Goal: Task Accomplishment & Management: Manage account settings

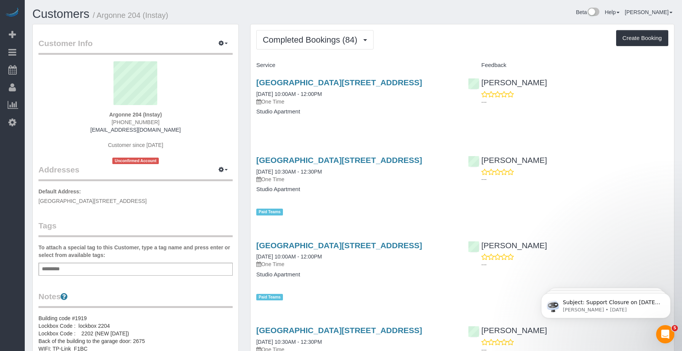
click at [438, 33] on div "Completed Bookings (84) Completed Bookings (84) Upcoming Bookings (1) Cancelled…" at bounding box center [462, 39] width 412 height 19
click at [634, 38] on button "Create Booking" at bounding box center [642, 38] width 52 height 16
select select "IA"
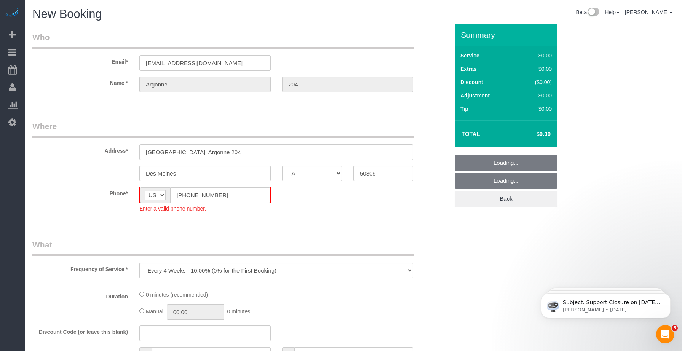
select select "object:5118"
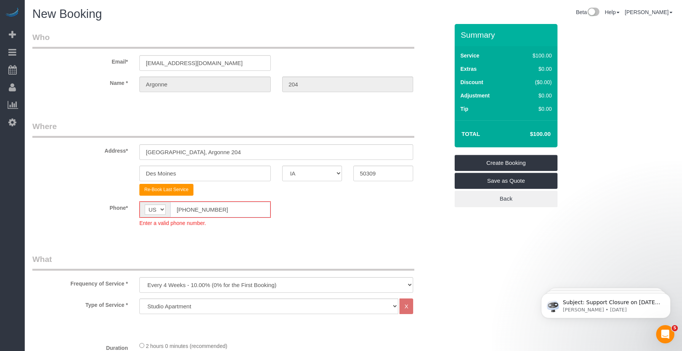
drag, startPoint x: 129, startPoint y: 211, endPoint x: 181, endPoint y: 221, distance: 53.2
click at [133, 211] on div "Phone* AF AL DZ AD AO AI AQ AG AR AM AW AU AT AZ BS BH BD BB BY BE BZ BJ BM BT …" at bounding box center [241, 214] width 428 height 26
paste input "15) 305-3231"
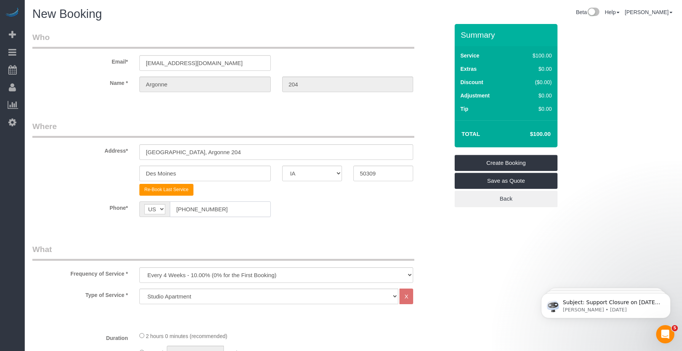
type input "[PHONE_NUMBER]"
drag, startPoint x: 174, startPoint y: 277, endPoint x: 177, endPoint y: 269, distance: 8.8
click at [174, 277] on select "Every 6 Weeks (0% for the First Booking) One Time Every 8 Weeks (0% for the Fir…" at bounding box center [276, 275] width 274 height 16
select select "object:5120"
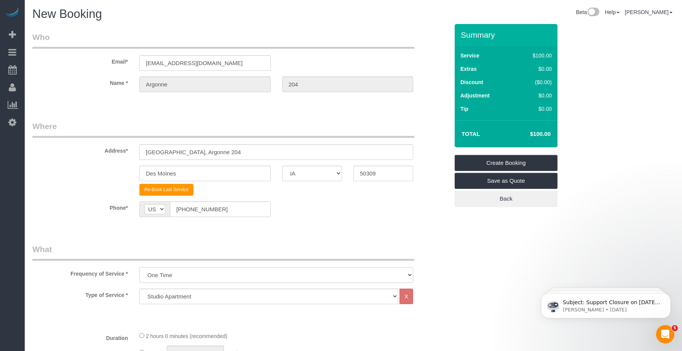
click at [139, 267] on select "Every 6 Weeks (0% for the First Booking) One Time Every 8 Weeks (0% for the Fir…" at bounding box center [276, 275] width 274 height 16
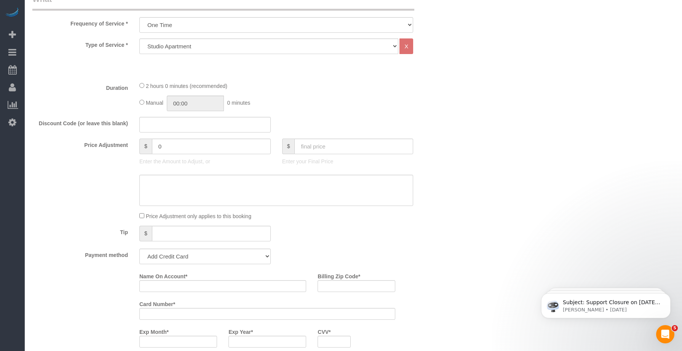
scroll to position [444, 0]
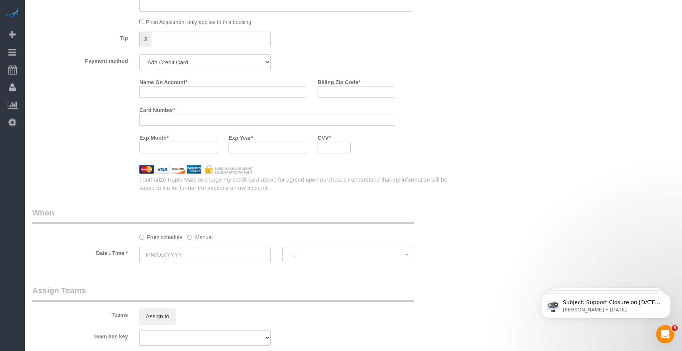
click at [189, 62] on select "Add Credit Card Cash Check Paypal" at bounding box center [204, 62] width 131 height 16
select select "string:check"
click at [139, 54] on select "Add Credit Card Cash Check Paypal" at bounding box center [204, 62] width 131 height 16
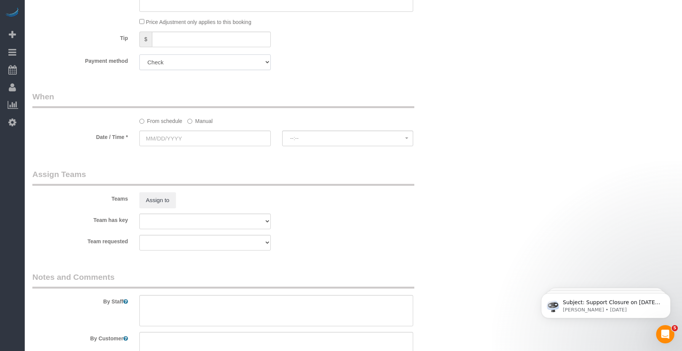
click at [269, 67] on select "Add Credit Card Cash Check Paypal" at bounding box center [204, 62] width 131 height 16
click at [329, 56] on div "Payment method Add Credit Card Cash Check Paypal" at bounding box center [241, 62] width 428 height 16
click at [232, 138] on input "text" at bounding box center [204, 139] width 131 height 16
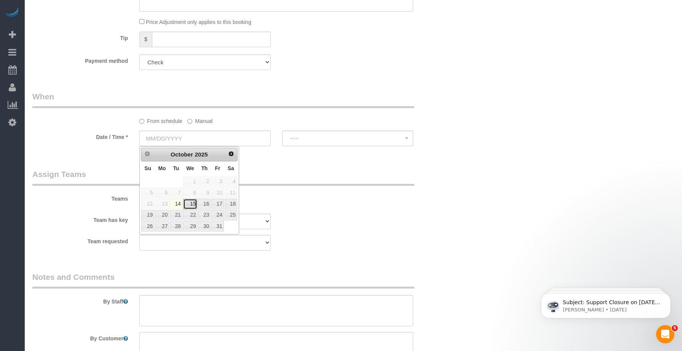
drag, startPoint x: 191, startPoint y: 206, endPoint x: 206, endPoint y: 204, distance: 14.9
click at [191, 206] on link "15" at bounding box center [190, 204] width 14 height 10
type input "[DATE]"
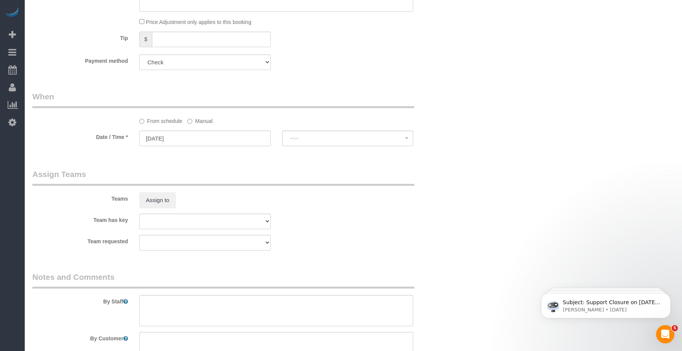
click at [290, 166] on div "Who Email* [EMAIL_ADDRESS][DOMAIN_NAME] Name * [GEOGRAPHIC_DATA] 204 Where Addr…" at bounding box center [241, 23] width 428 height 886
click at [311, 143] on button "8:00AM - 10:00AM" at bounding box center [347, 139] width 131 height 16
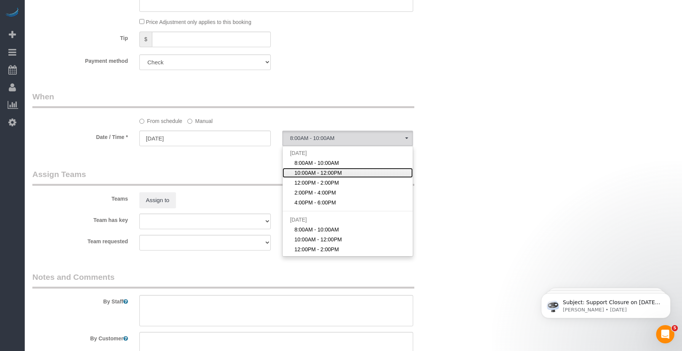
click at [311, 172] on span "10:00AM - 12:00PM" at bounding box center [318, 173] width 48 height 8
select select "spot27"
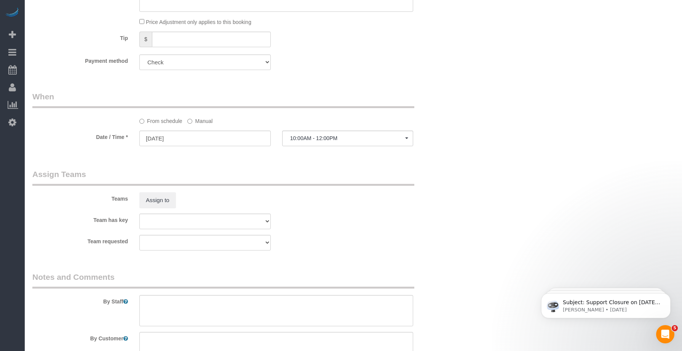
click at [374, 183] on legend "Assign Teams" at bounding box center [223, 177] width 382 height 17
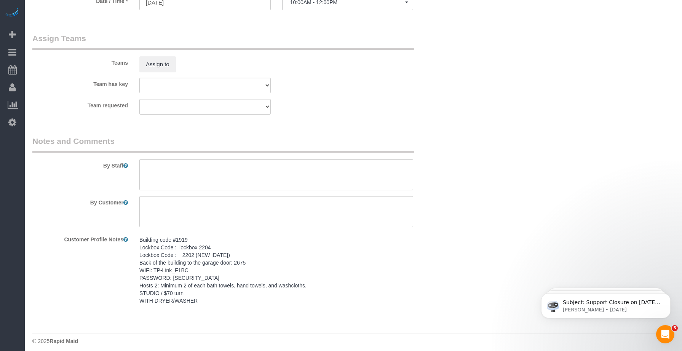
scroll to position [585, 0]
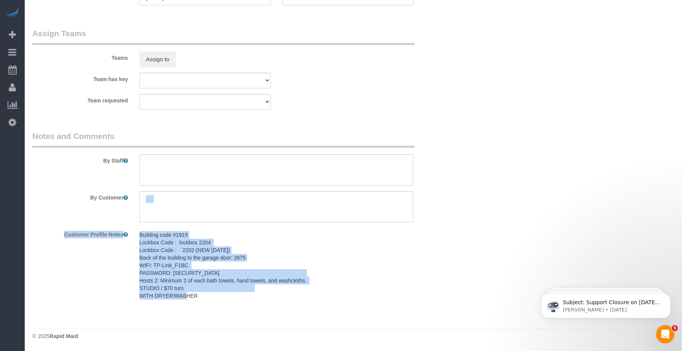
drag, startPoint x: 202, startPoint y: 296, endPoint x: 126, endPoint y: 220, distance: 107.5
click at [126, 220] on sui-booking-comments "By Staff By Customer Customer Profile Notes Building code #1919 Lockbox Code : …" at bounding box center [240, 217] width 417 height 173
drag, startPoint x: 126, startPoint y: 220, endPoint x: 169, endPoint y: 249, distance: 52.1
click at [126, 221] on div "By Customer" at bounding box center [241, 206] width 428 height 31
click at [182, 258] on pre "Building code #1919 Lockbox Code : lockbox 2204 Lockbox Code : 2202 (NEW [DATE]…" at bounding box center [276, 265] width 274 height 69
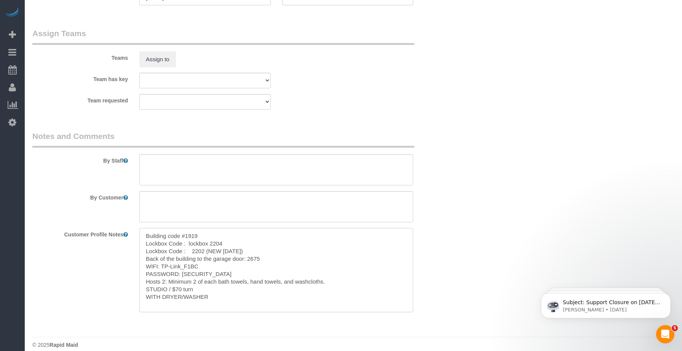
drag, startPoint x: 211, startPoint y: 298, endPoint x: 142, endPoint y: 233, distance: 95.4
click at [142, 233] on textarea "Building code #1919 Lockbox Code : lockbox 2204 Lockbox Code : 2202 (NEW [DATE]…" at bounding box center [276, 270] width 274 height 84
click at [163, 163] on textarea at bounding box center [276, 169] width 274 height 31
paste textarea "Building code #1919 Lockbox Code : lockbox 2204 Lockbox Code : 2202 (NEW [DATE]…"
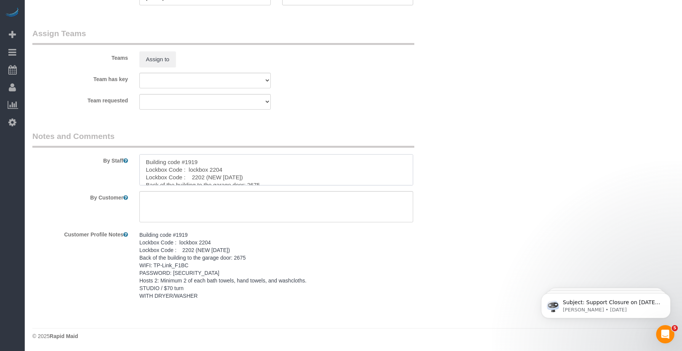
scroll to position [41, 0]
type textarea "Building code #1919 Lockbox Code : lockbox 2204 Lockbox Code : 2202 (NEW [DATE]…"
click at [235, 195] on textarea at bounding box center [276, 206] width 274 height 31
paste textarea "SAME DAY TURNOVER"
type textarea "SAME DAY TURNOVER"
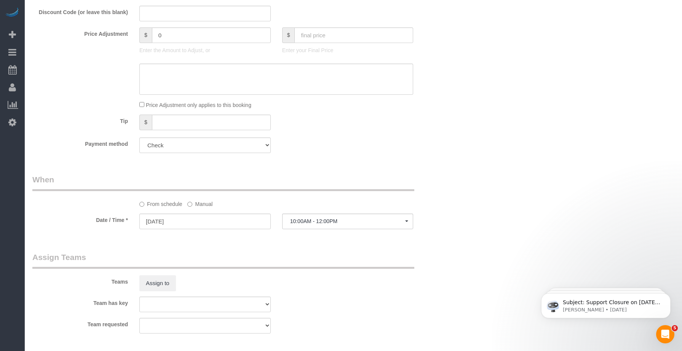
scroll to position [331, 0]
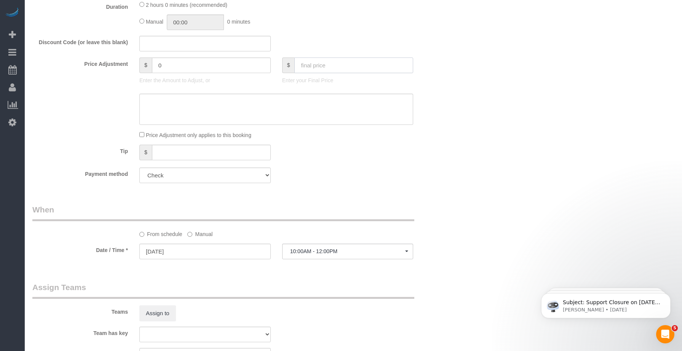
click at [317, 69] on input "text" at bounding box center [353, 66] width 119 height 16
type input "70"
click at [325, 164] on fieldset "What Frequency of Service * Every 6 Weeks (0% for the First Booking) One Time E…" at bounding box center [240, 50] width 417 height 277
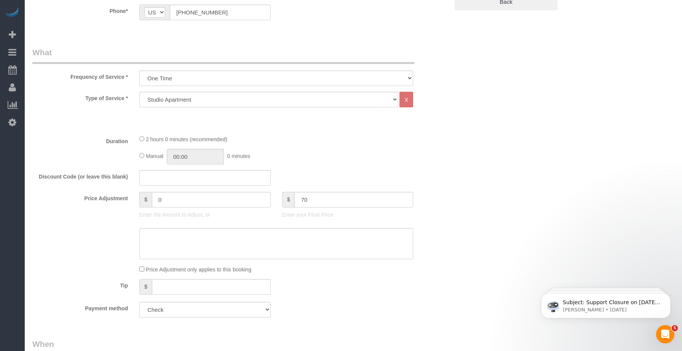
scroll to position [78, 0]
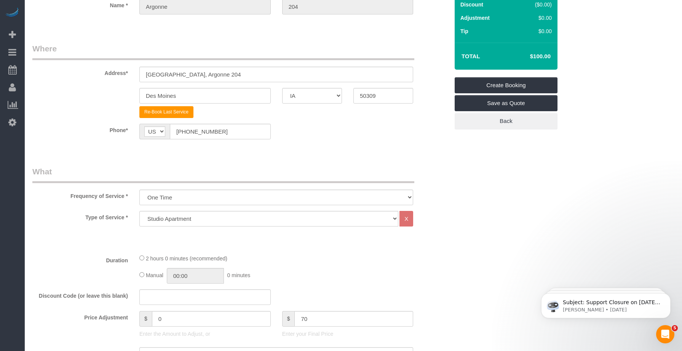
type input "-30"
click at [489, 81] on link "Create Booking" at bounding box center [506, 85] width 103 height 16
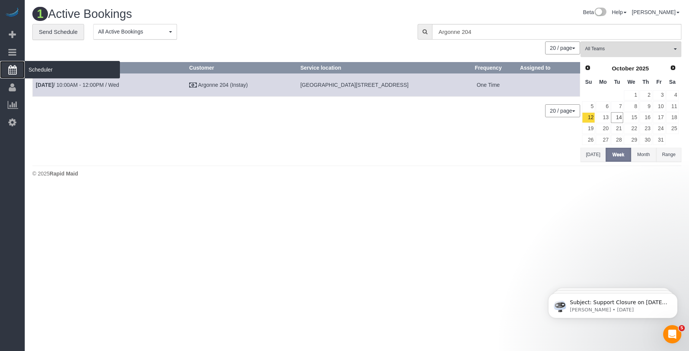
drag, startPoint x: 11, startPoint y: 71, endPoint x: 45, endPoint y: 69, distance: 33.2
click at [12, 71] on icon at bounding box center [12, 69] width 8 height 9
click at [45, 69] on span "Scheduler" at bounding box center [72, 70] width 95 height 18
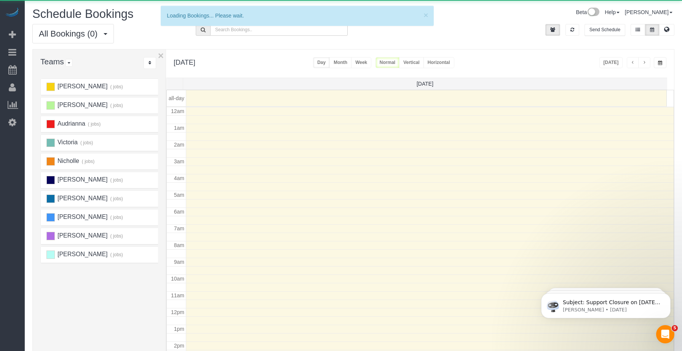
scroll to position [101, 0]
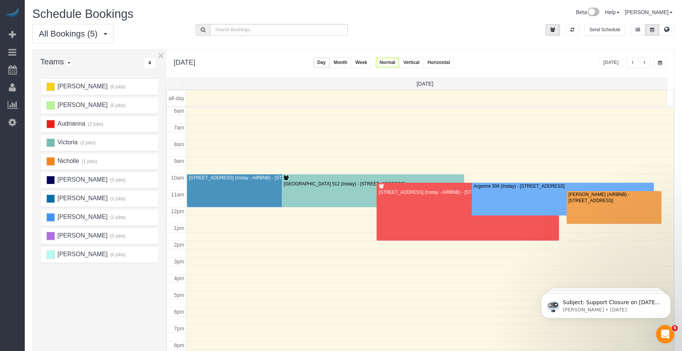
click at [647, 64] on button "button" at bounding box center [644, 62] width 12 height 11
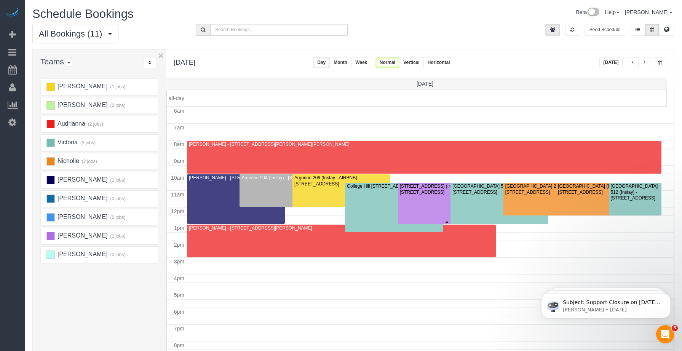
click at [409, 195] on div "[STREET_ADDRESS] (Instay) - [STREET_ADDRESS]" at bounding box center [447, 190] width 95 height 12
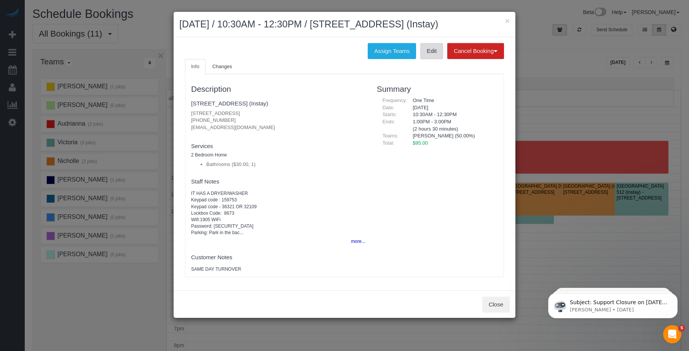
click at [431, 53] on link "Edit" at bounding box center [431, 51] width 23 height 16
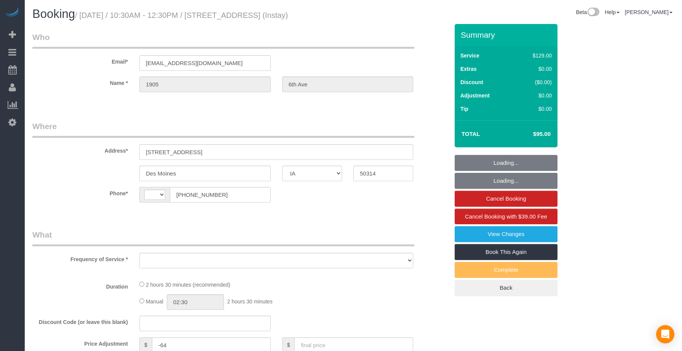
select select "IA"
select select "object:318"
select select "string:US"
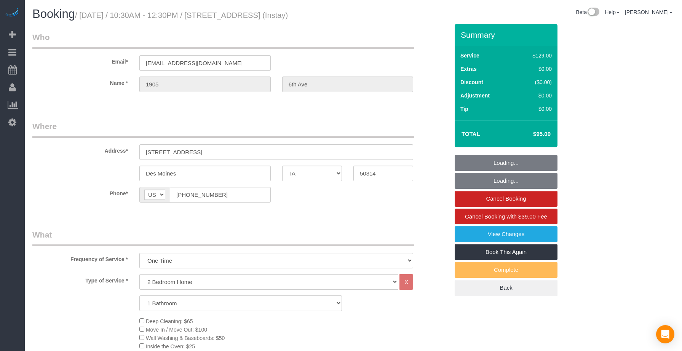
select select "object:733"
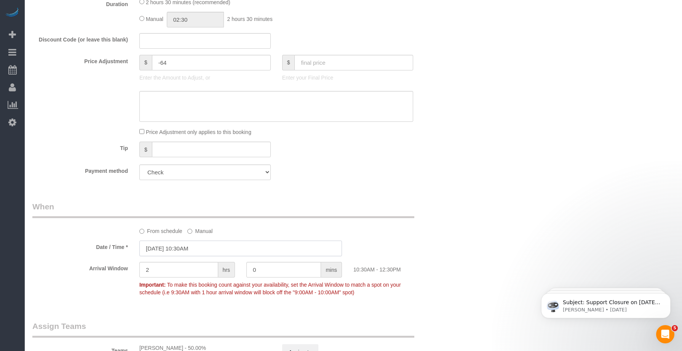
click at [156, 246] on input "10/15/2025 10:30AM" at bounding box center [240, 249] width 203 height 16
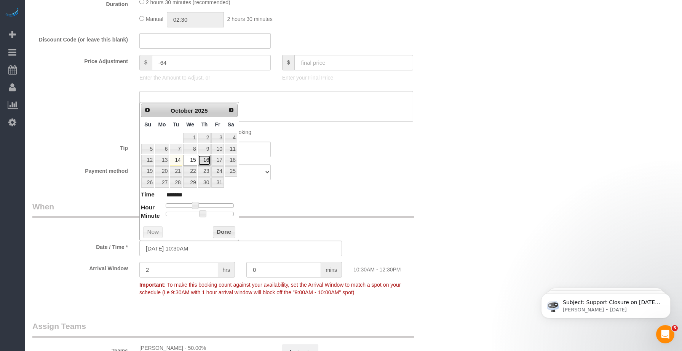
click at [205, 160] on link "16" at bounding box center [204, 160] width 13 height 10
type input "10/16/2025 10:30AM"
click at [316, 231] on div "From schedule Manual" at bounding box center [276, 230] width 285 height 10
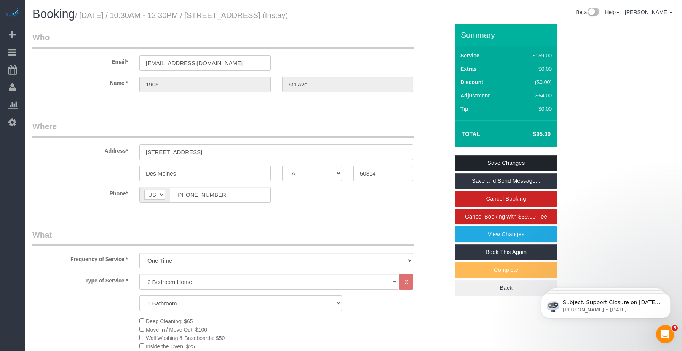
click at [512, 162] on link "Save Changes" at bounding box center [506, 163] width 103 height 16
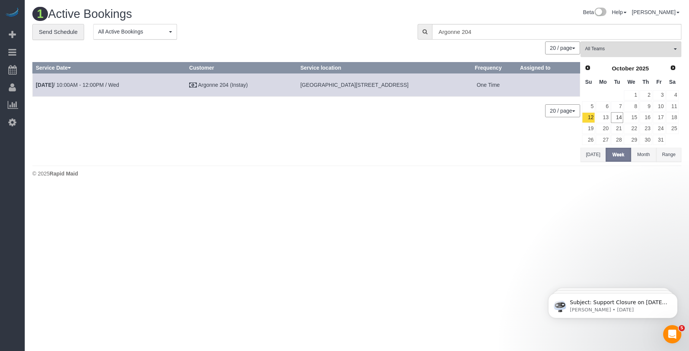
click at [420, 154] on div "0 Bookings found. We couldn't find any bookings that matched your search. Creat…" at bounding box center [306, 102] width 548 height 120
